Goal: Obtain resource: Obtain resource

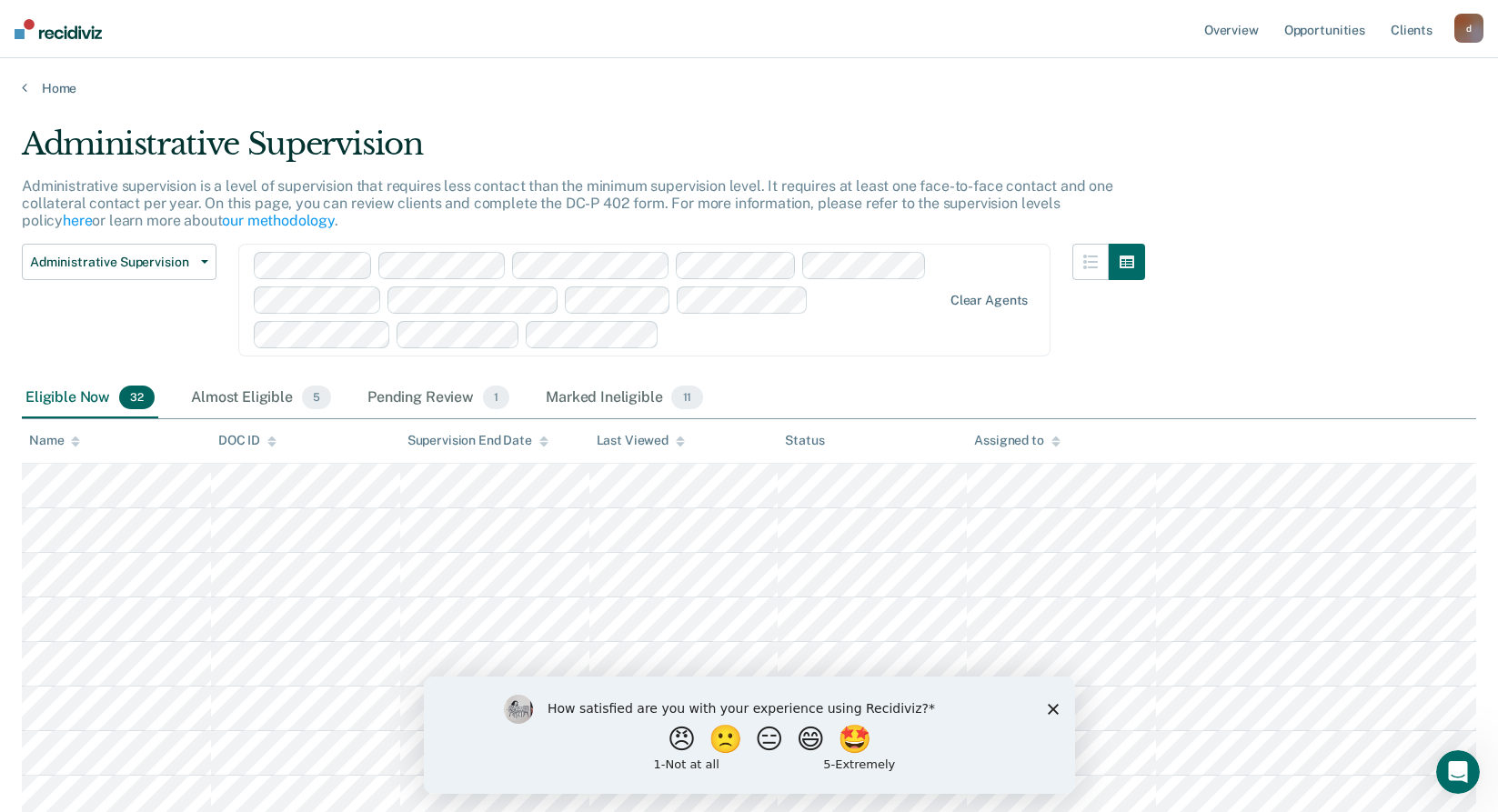
click at [1047, 707] on icon "Close survey" at bounding box center [1052, 708] width 11 height 11
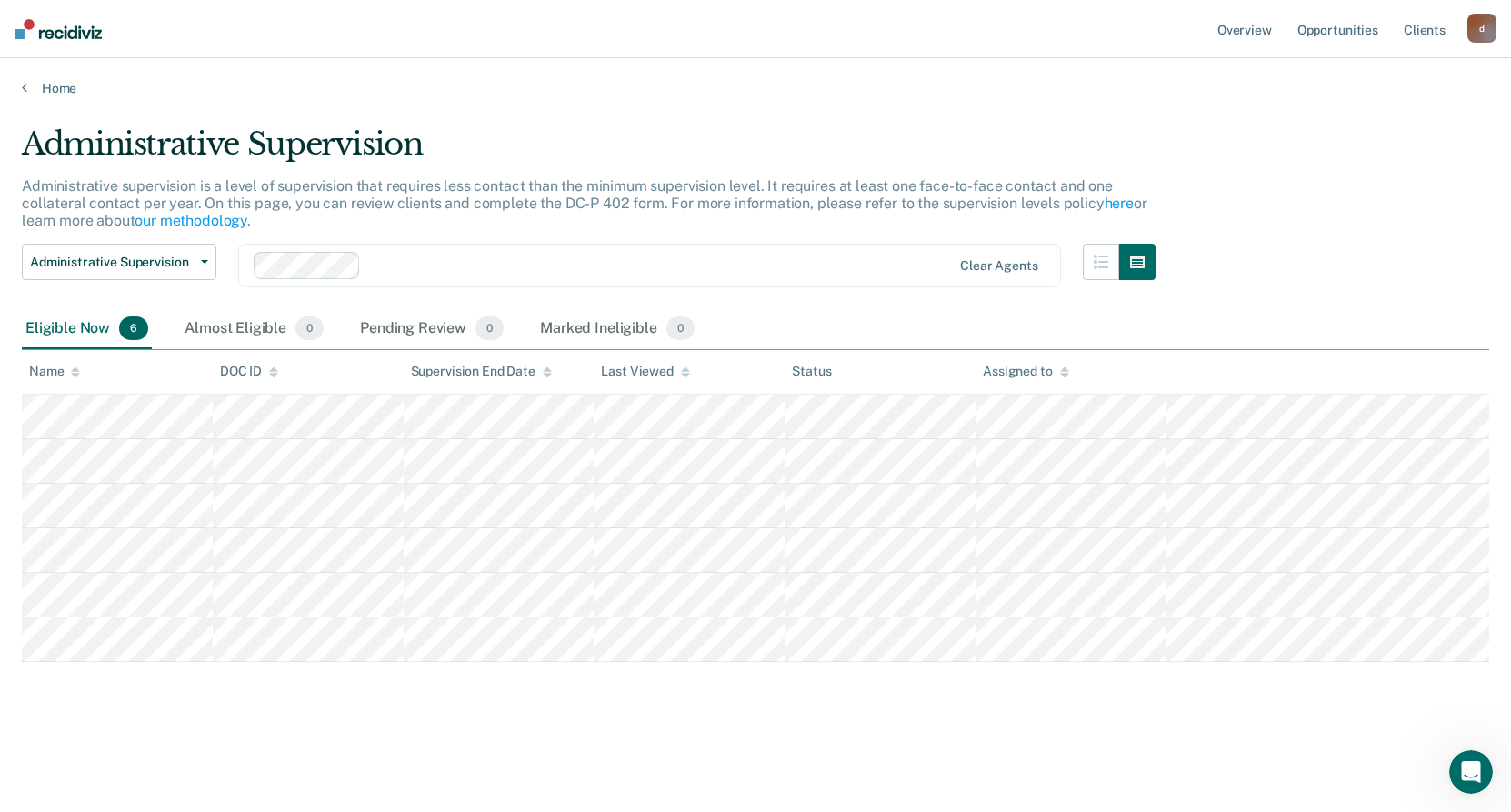
click at [1303, 167] on div "Administrative Supervision Administrative supervision is a level of supervision…" at bounding box center [756, 400] width 1467 height 550
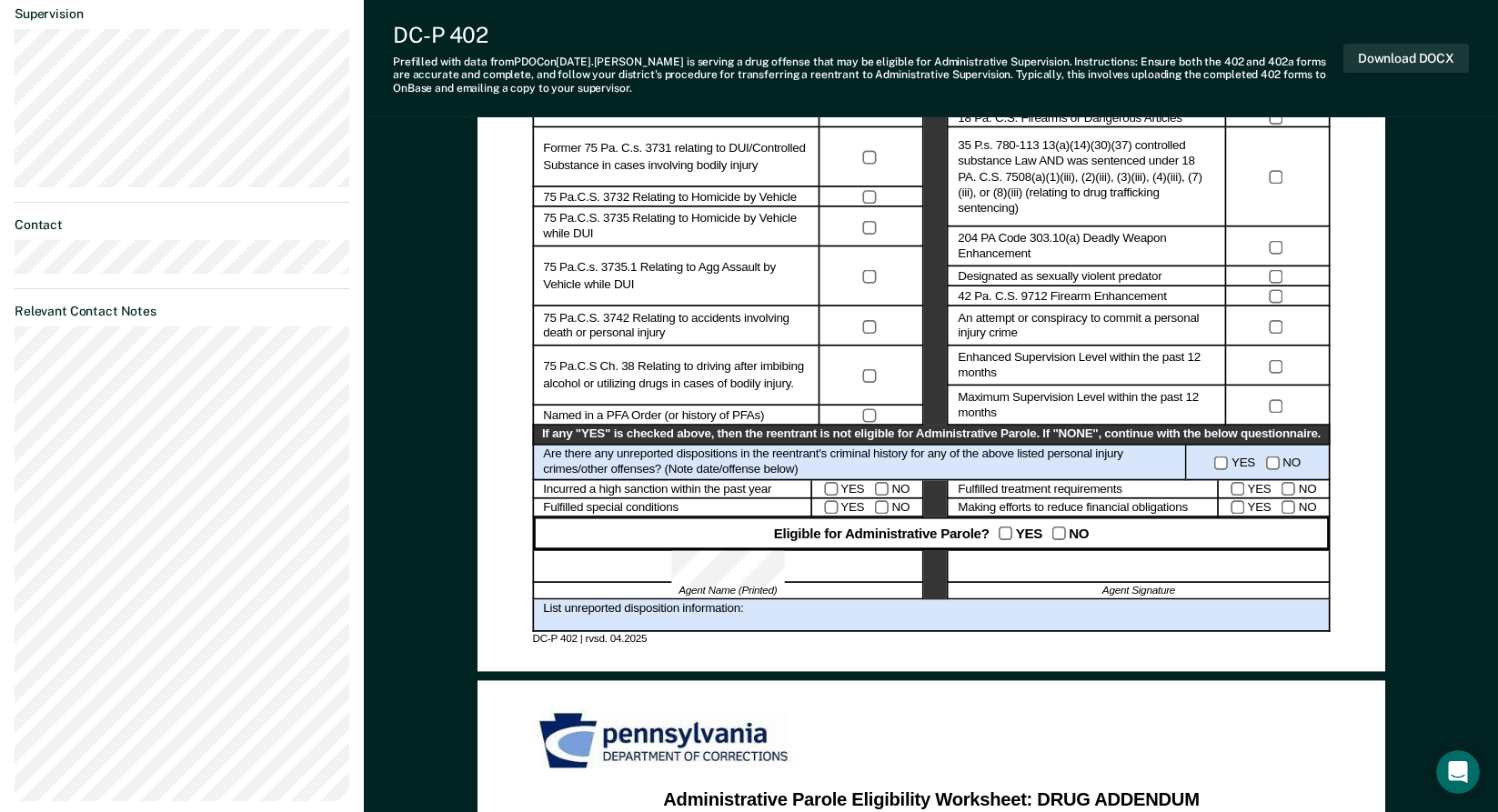
scroll to position [725, 0]
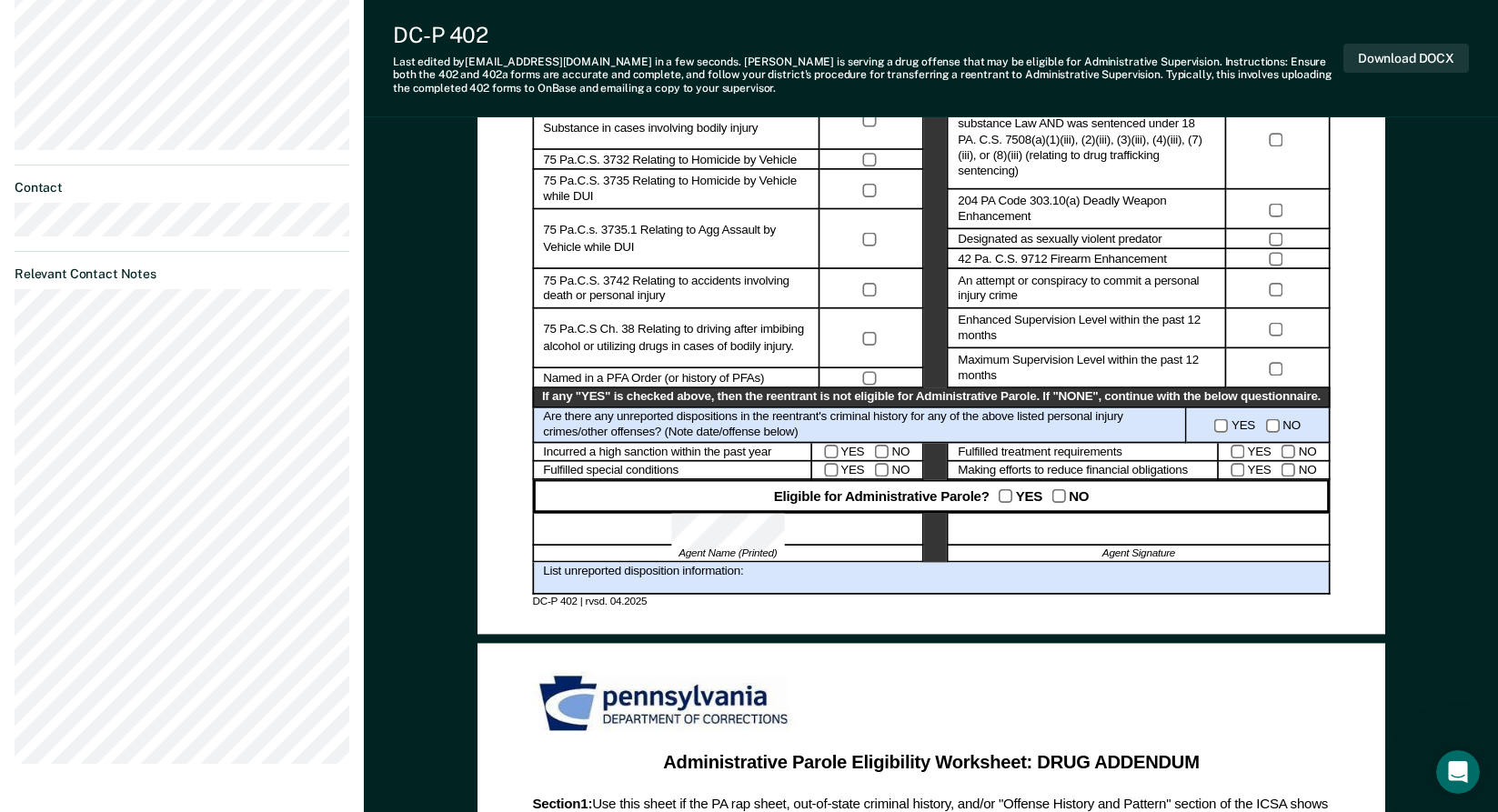
click at [1109, 521] on div at bounding box center [1138, 529] width 383 height 33
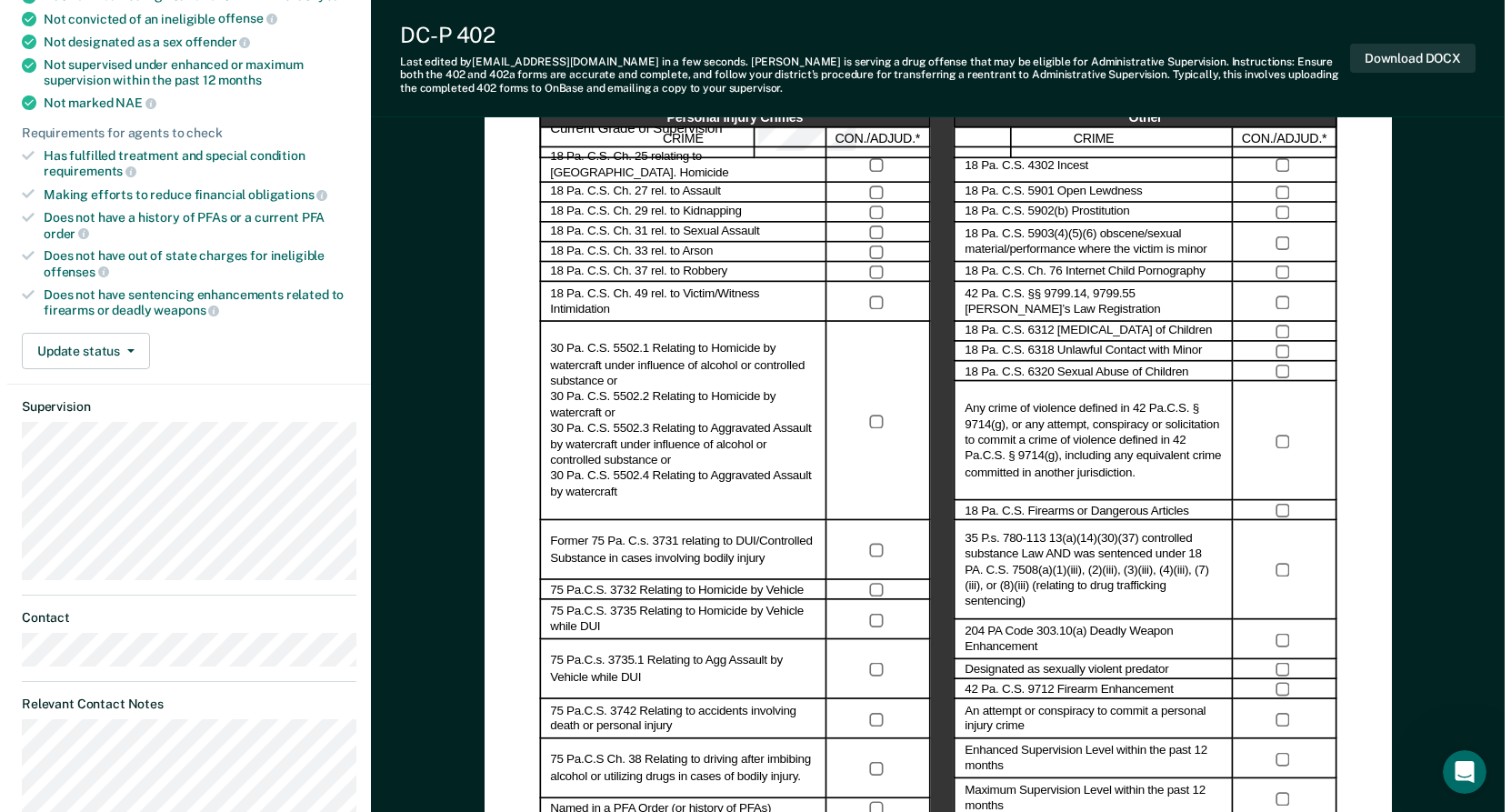
scroll to position [0, 0]
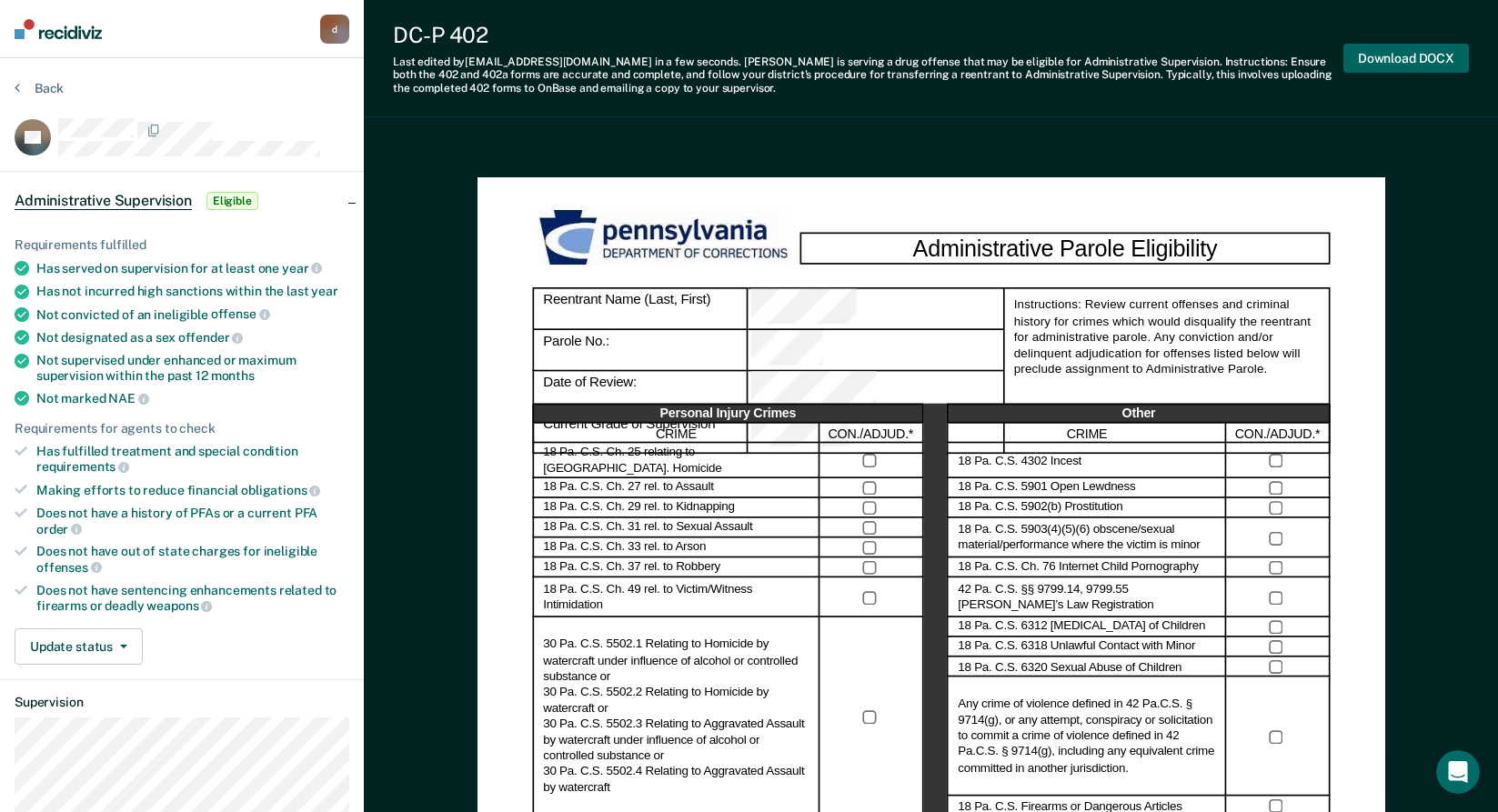
click at [1393, 55] on button "Download DOCX" at bounding box center [1406, 58] width 126 height 30
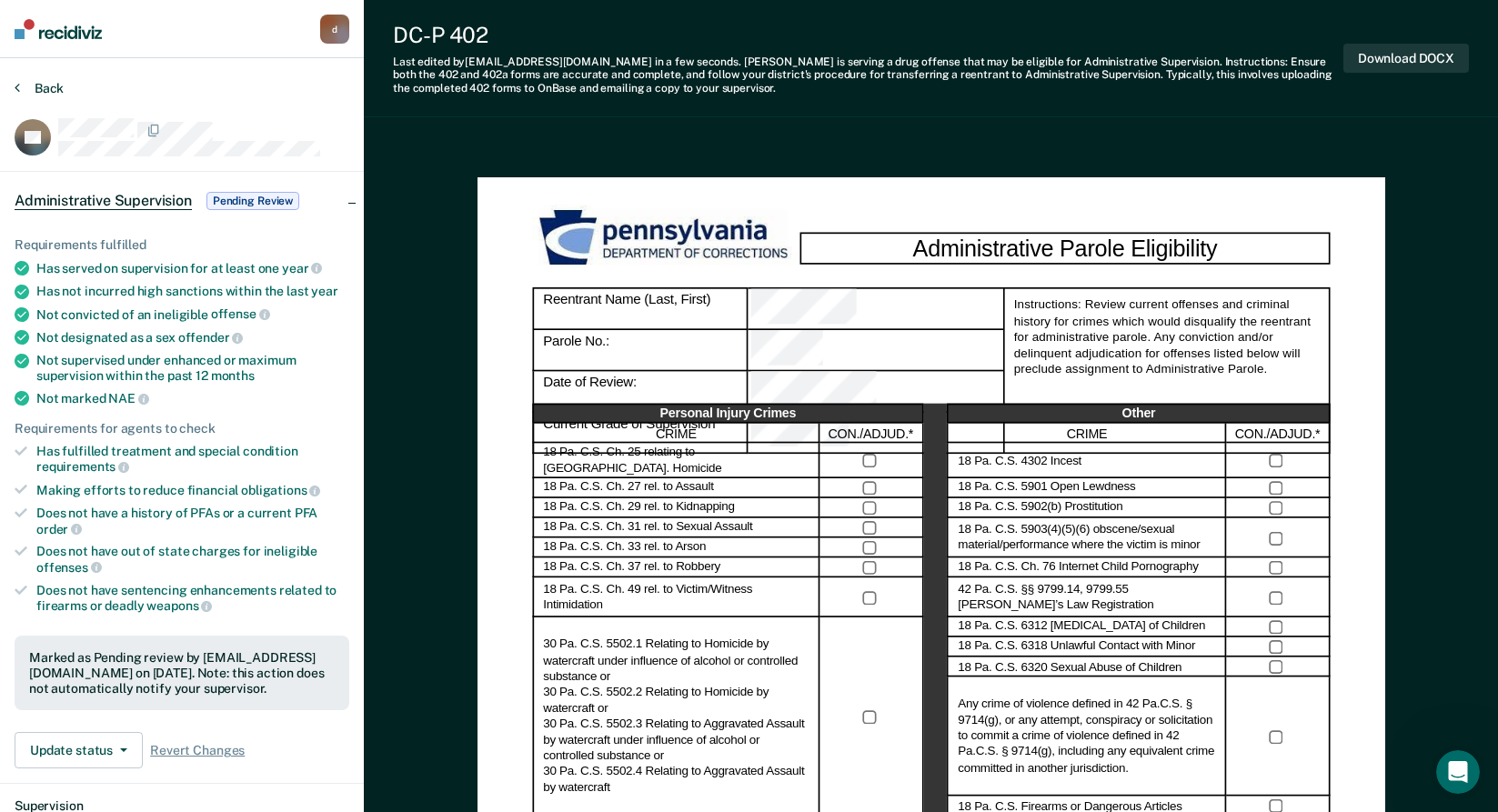
click at [31, 86] on button "Back" at bounding box center [39, 88] width 49 height 16
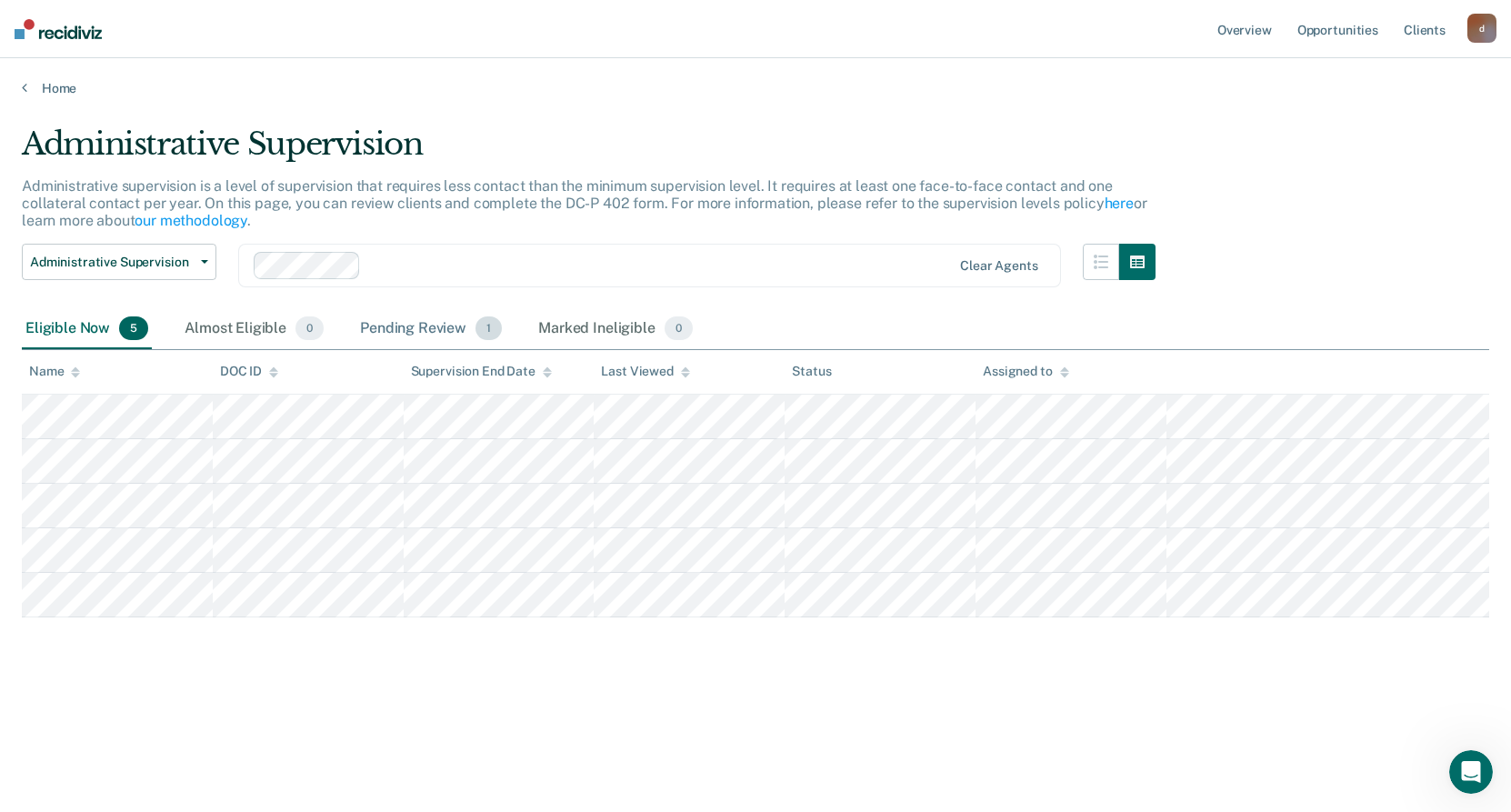
click at [425, 334] on div "Pending Review 1" at bounding box center [431, 329] width 149 height 40
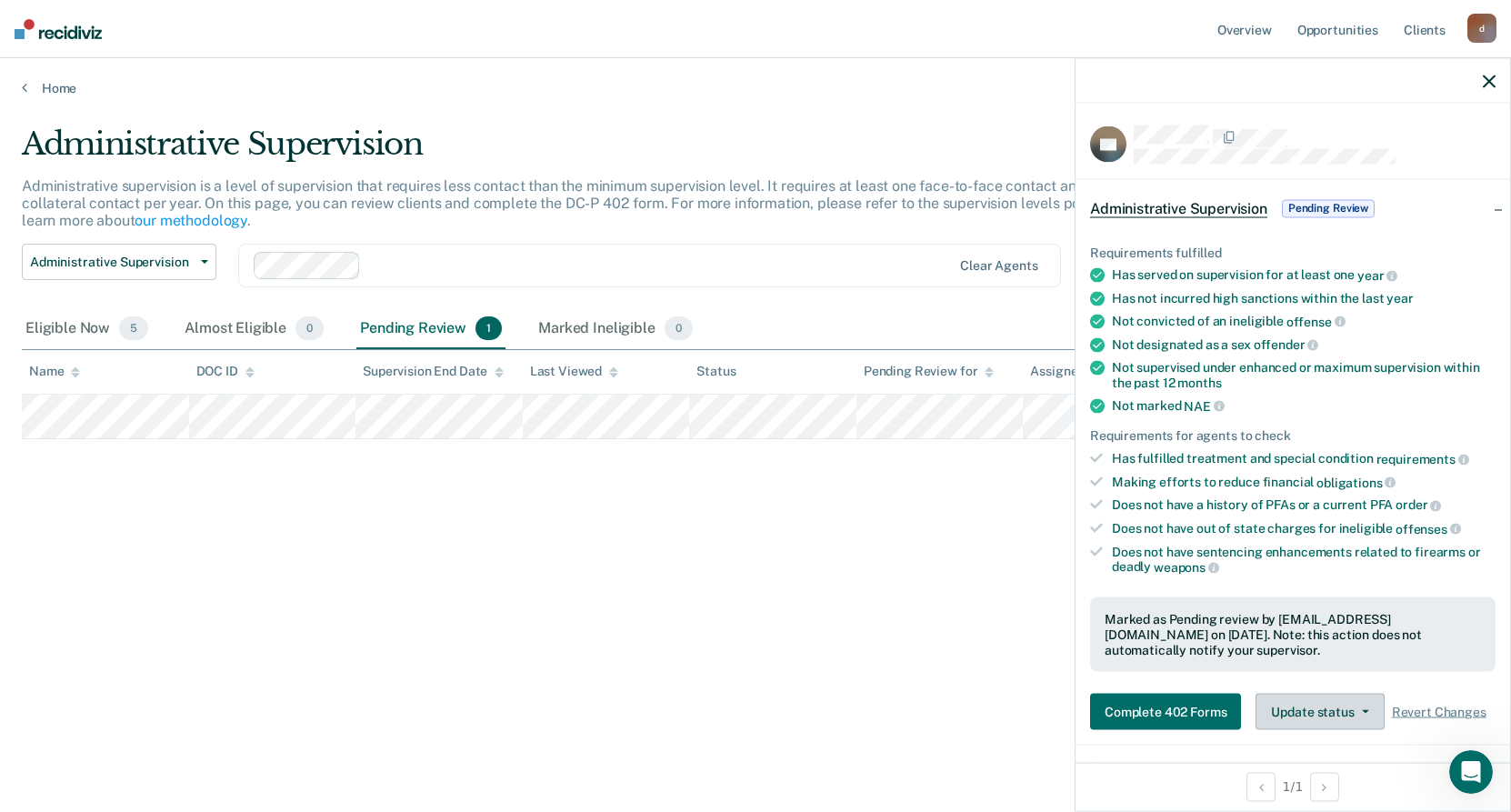
click at [1351, 708] on button "Update status" at bounding box center [1319, 712] width 128 height 36
click at [988, 526] on div "Administrative Supervision Administrative supervision is a level of supervision…" at bounding box center [756, 400] width 1467 height 550
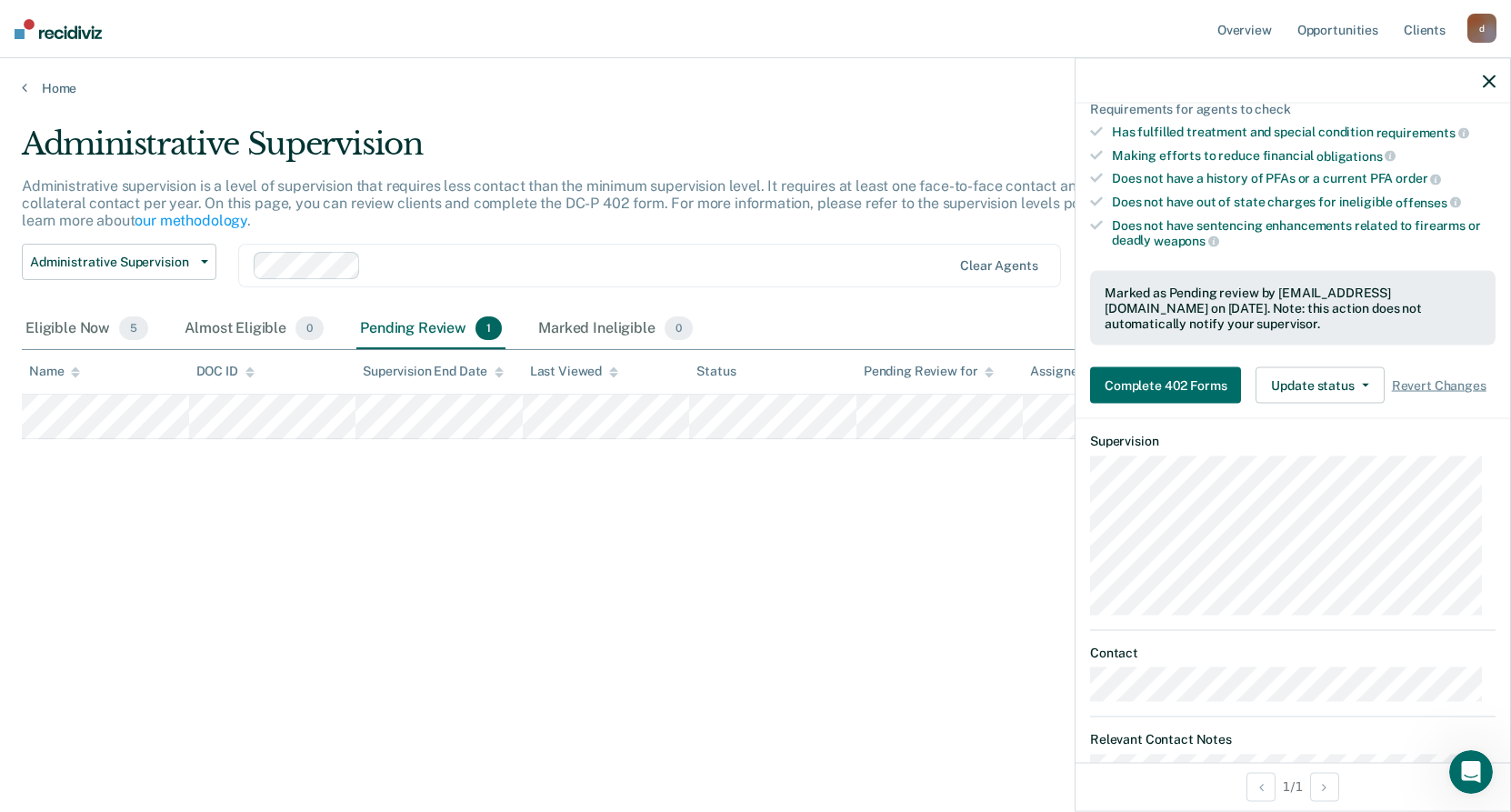
scroll to position [235, 0]
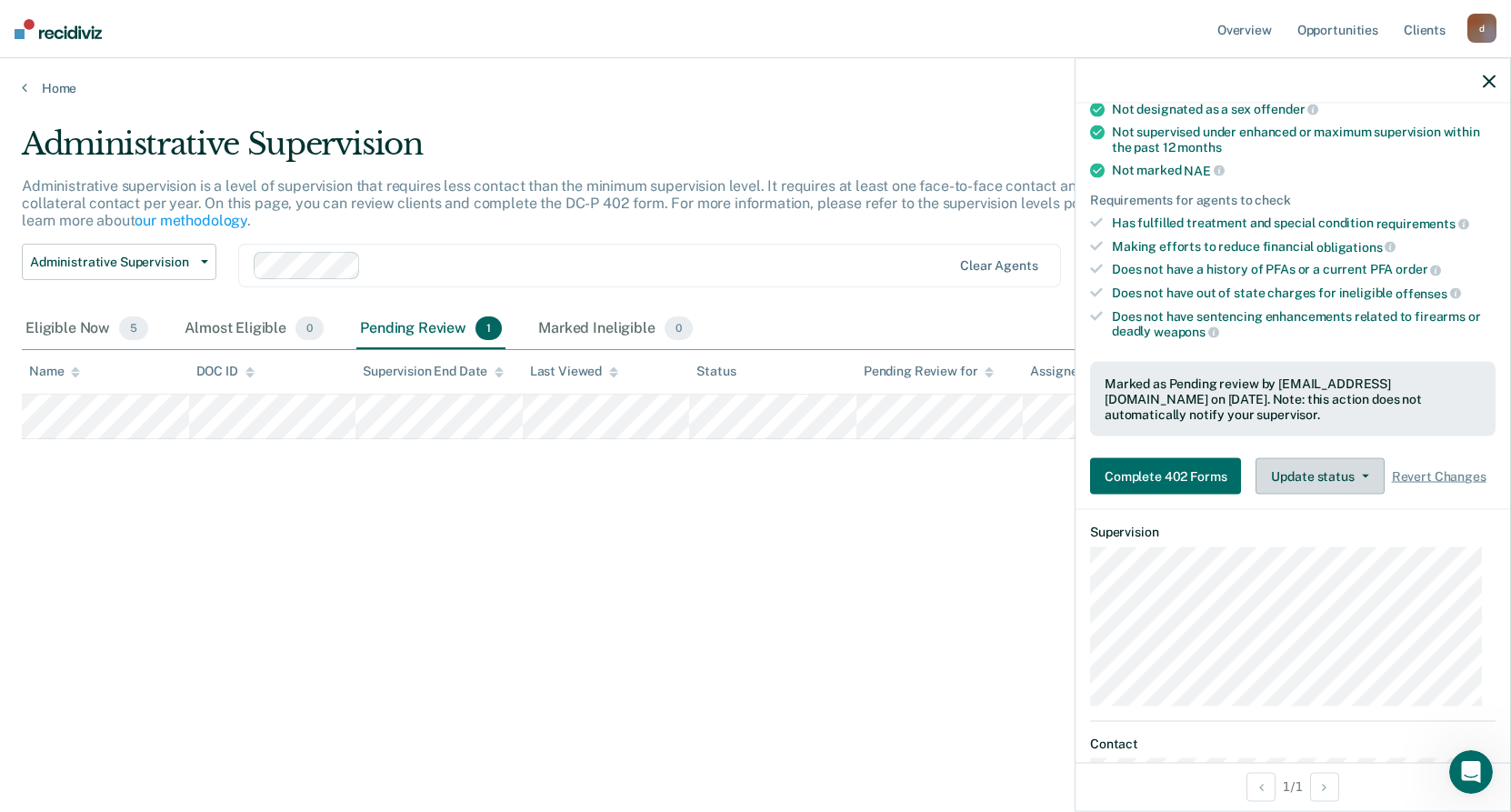
click at [1332, 495] on button "Update status" at bounding box center [1319, 477] width 128 height 36
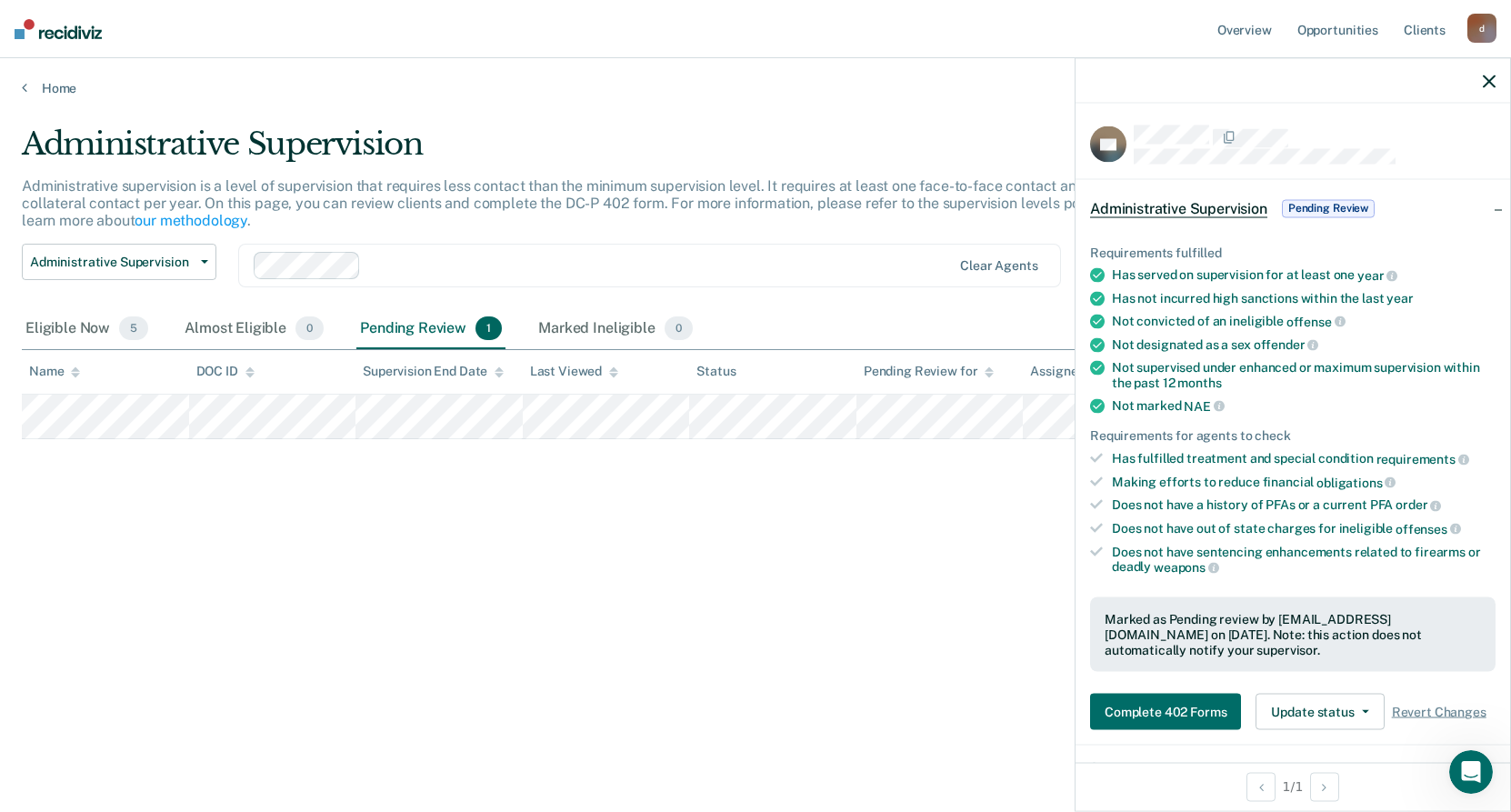
click at [1307, 202] on span "Pending Review" at bounding box center [1328, 208] width 93 height 18
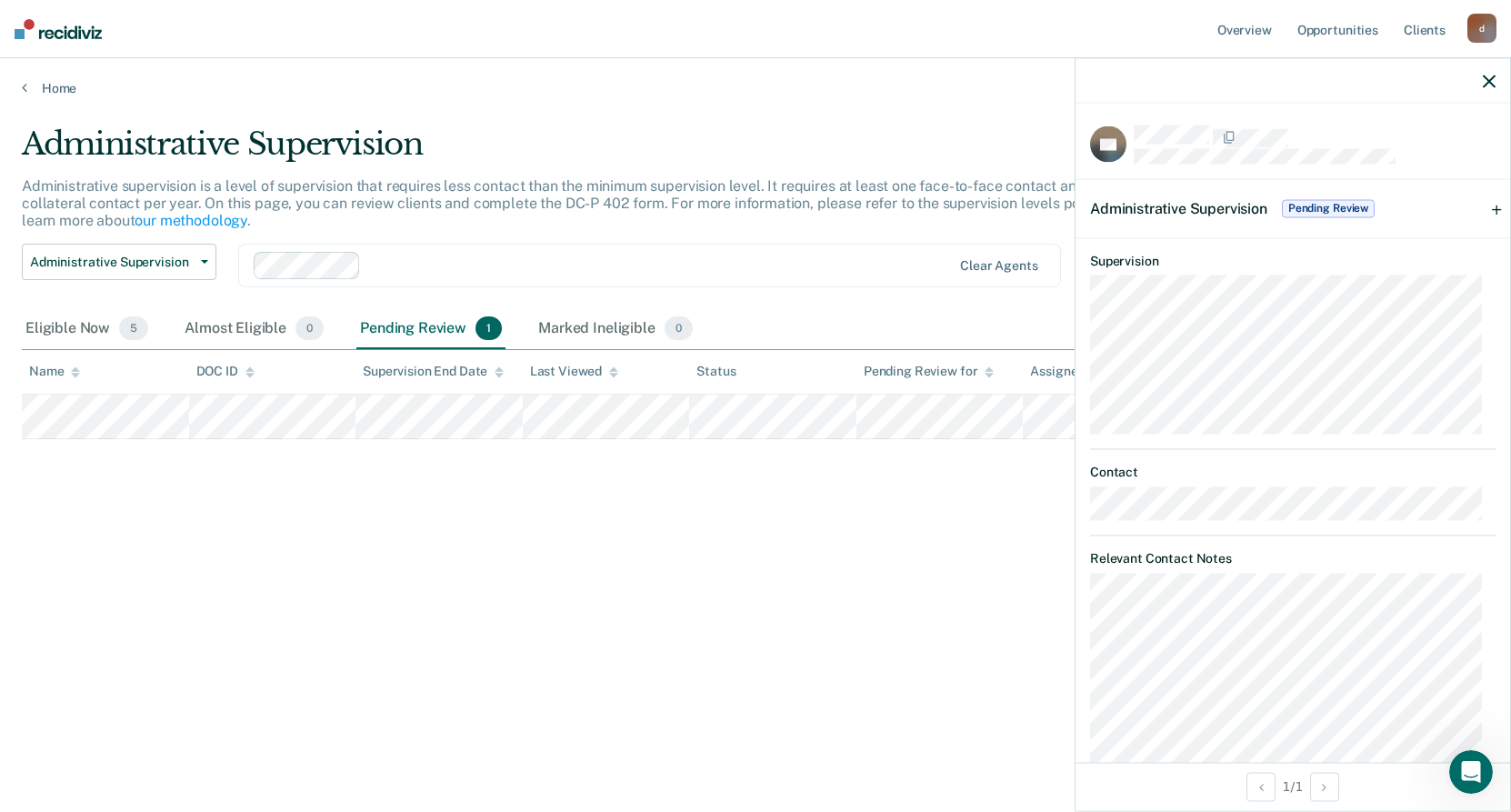
click at [1301, 205] on span "Pending Review" at bounding box center [1328, 208] width 93 height 18
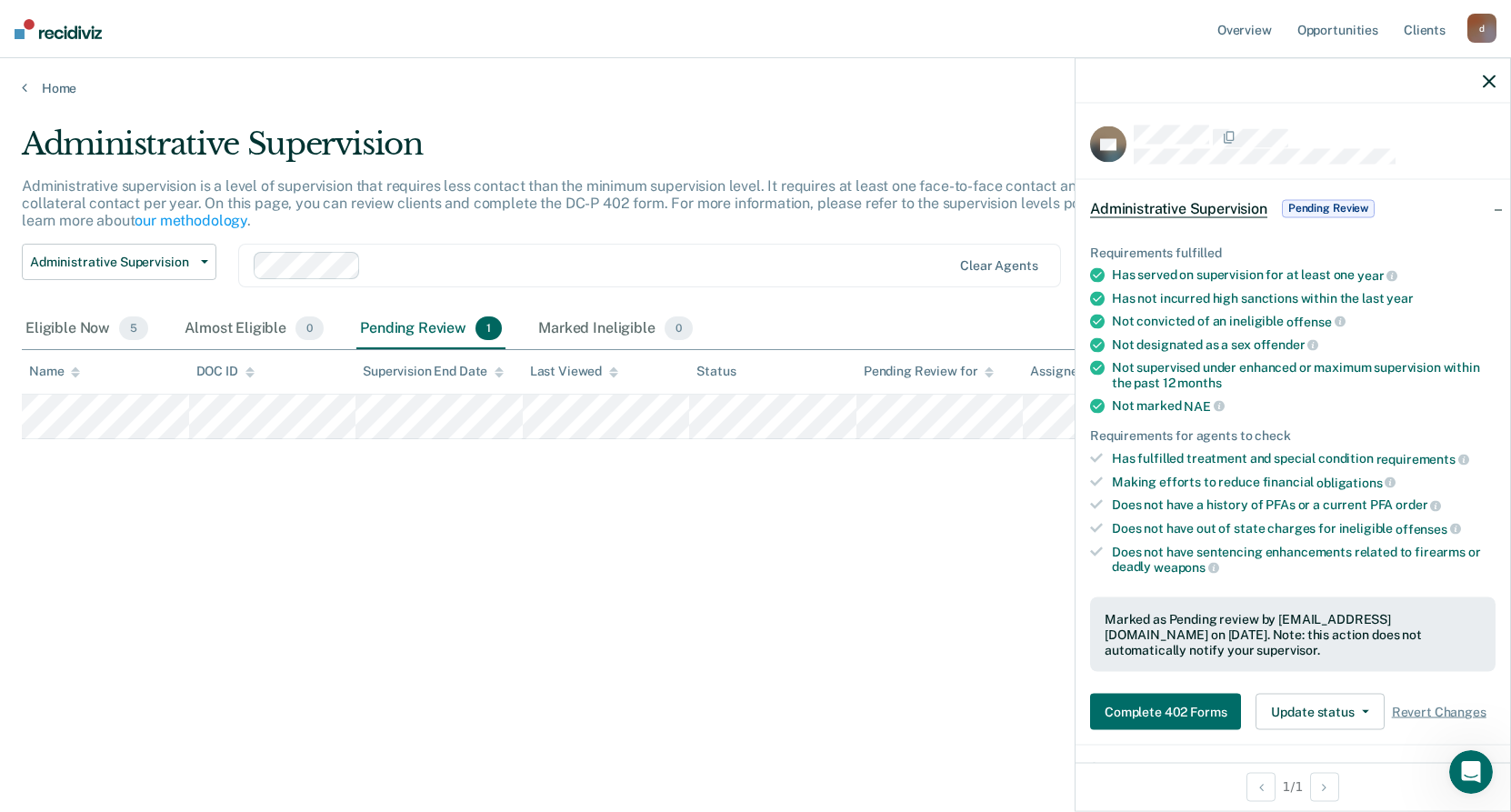
click at [1486, 83] on icon "button" at bounding box center [1489, 81] width 13 height 13
